Goal: Find specific page/section: Find specific page/section

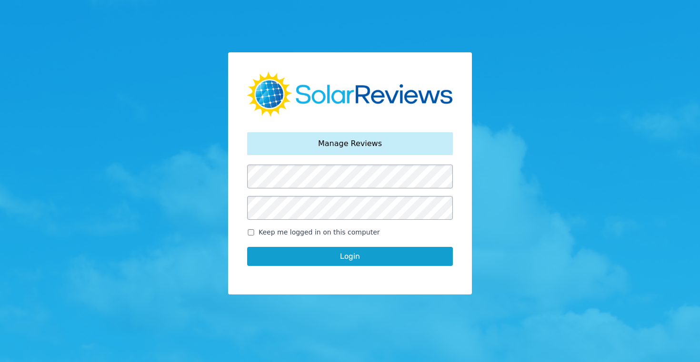
click at [250, 231] on input "Keep me logged in on this computer" at bounding box center [251, 232] width 8 height 6
checkbox input "true"
click at [345, 255] on button "Login" at bounding box center [350, 256] width 206 height 19
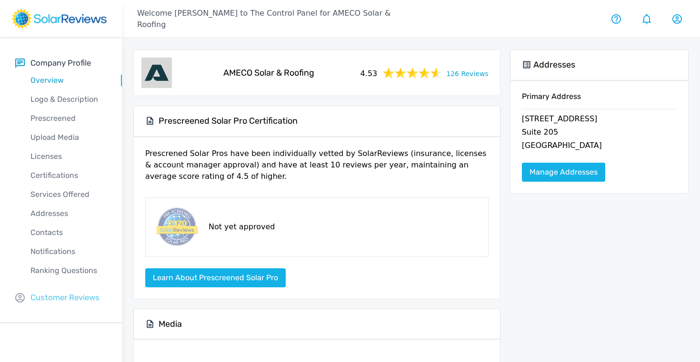
click at [47, 296] on p "Customer Reviews" at bounding box center [64, 298] width 69 height 12
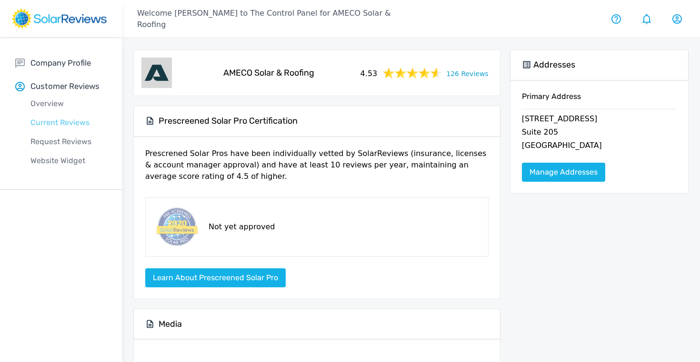
click at [57, 118] on p "Current Reviews" at bounding box center [68, 122] width 107 height 11
